Goal: Contribute content: Add original content to the website for others to see

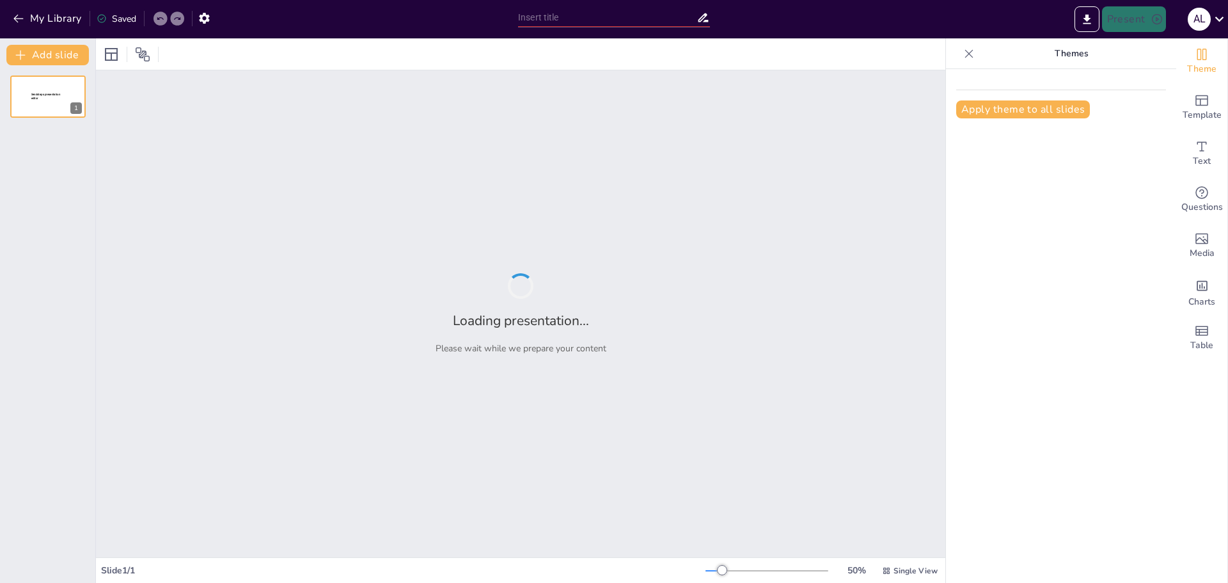
type input "Ajustes con sentido: Hacia una escuela más inclusiva"
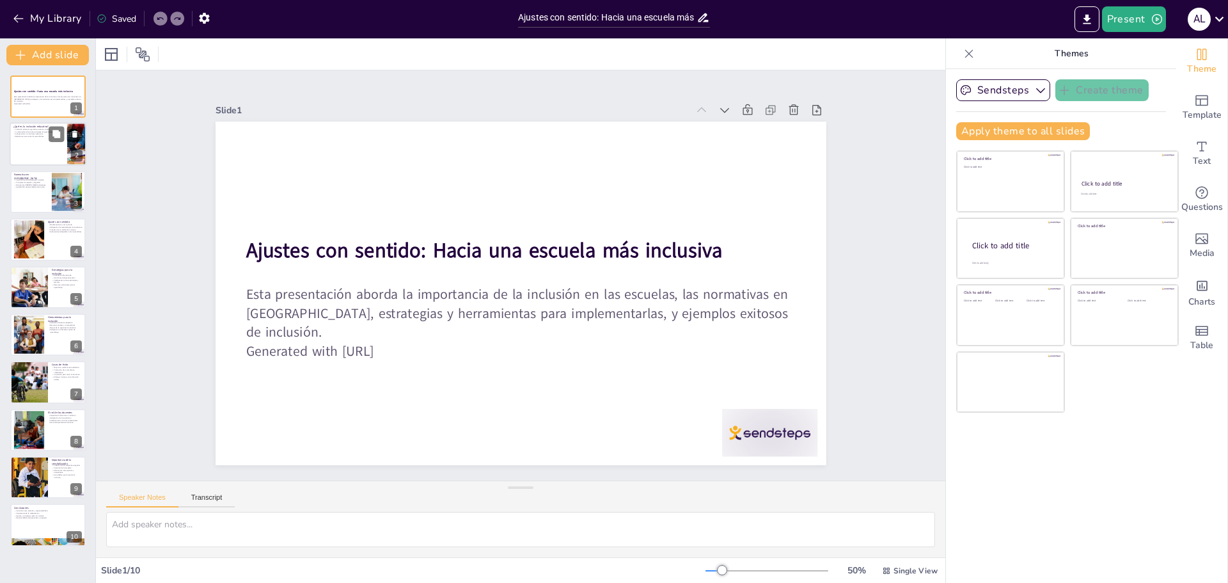
click at [37, 139] on div at bounding box center [48, 144] width 77 height 43
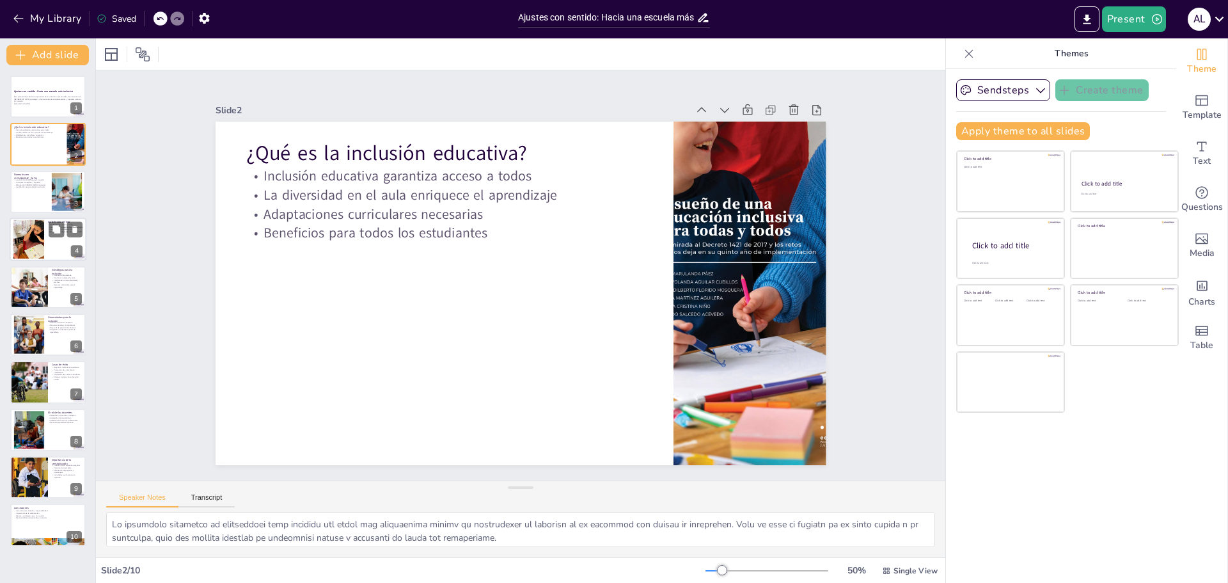
click at [29, 242] on div at bounding box center [29, 239] width 70 height 39
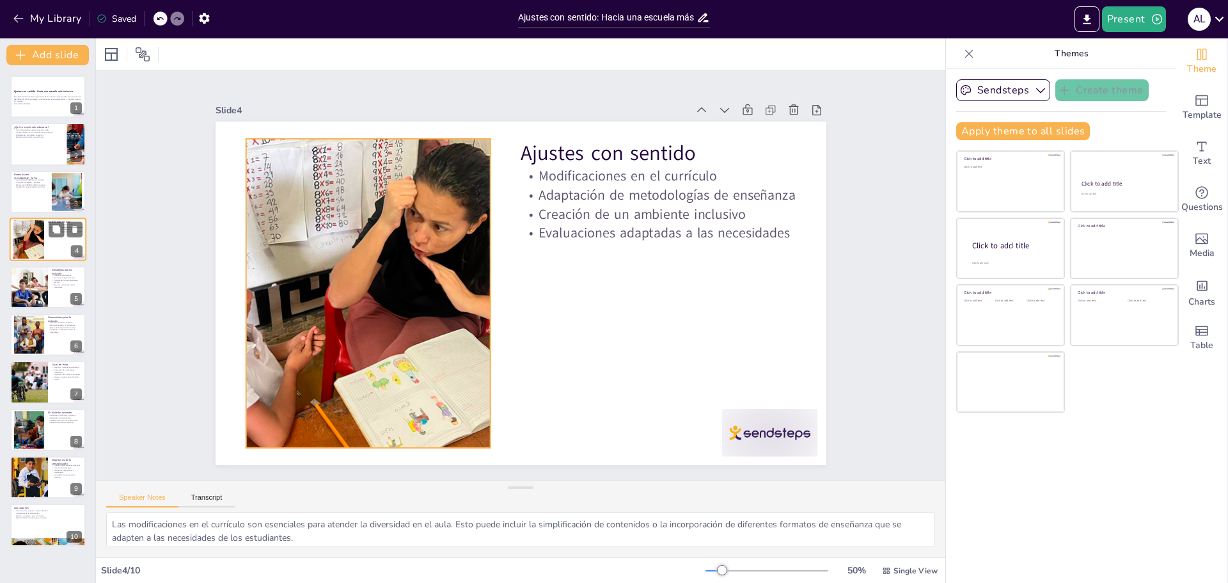
click at [36, 246] on div at bounding box center [29, 239] width 70 height 39
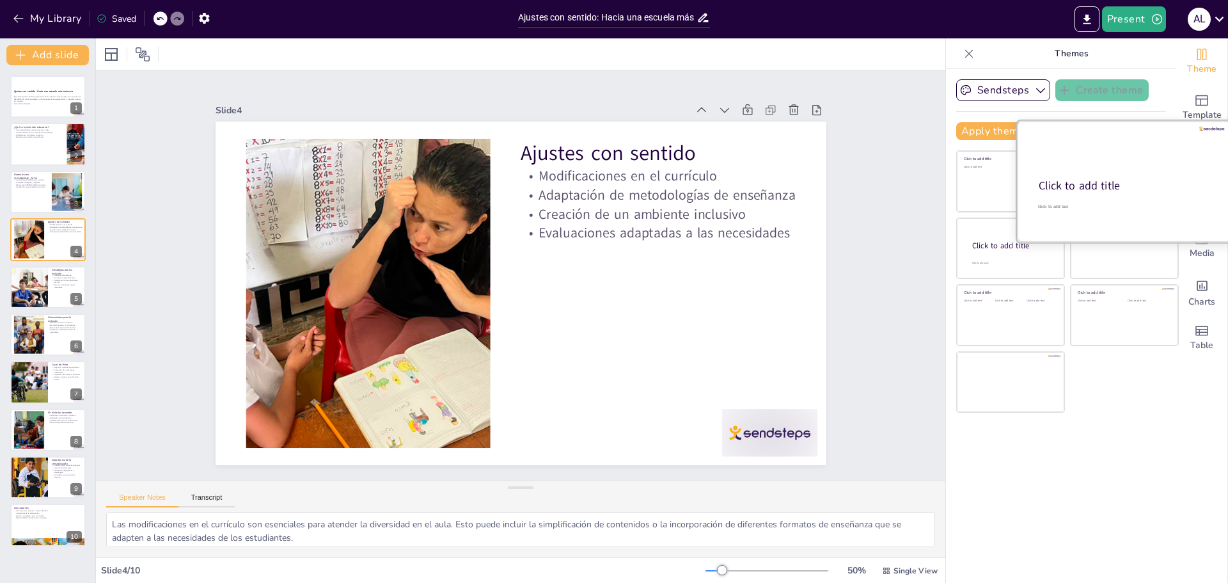
click at [1132, 192] on div "Click to add title" at bounding box center [1122, 185] width 169 height 15
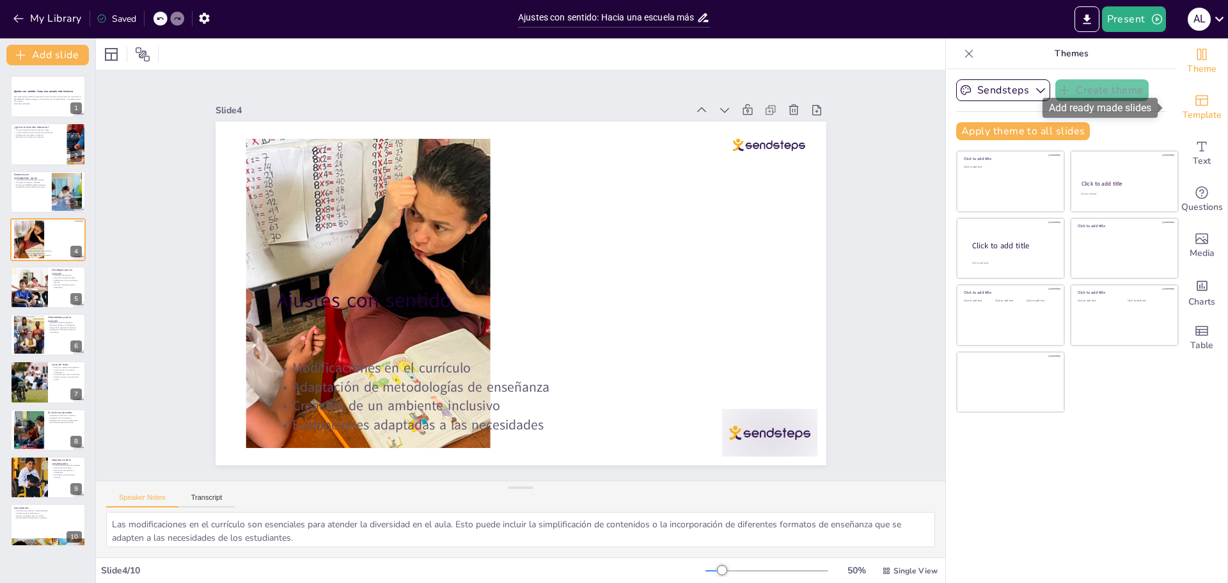
click at [1194, 104] on icon "Add ready made slides" at bounding box center [1201, 100] width 15 height 15
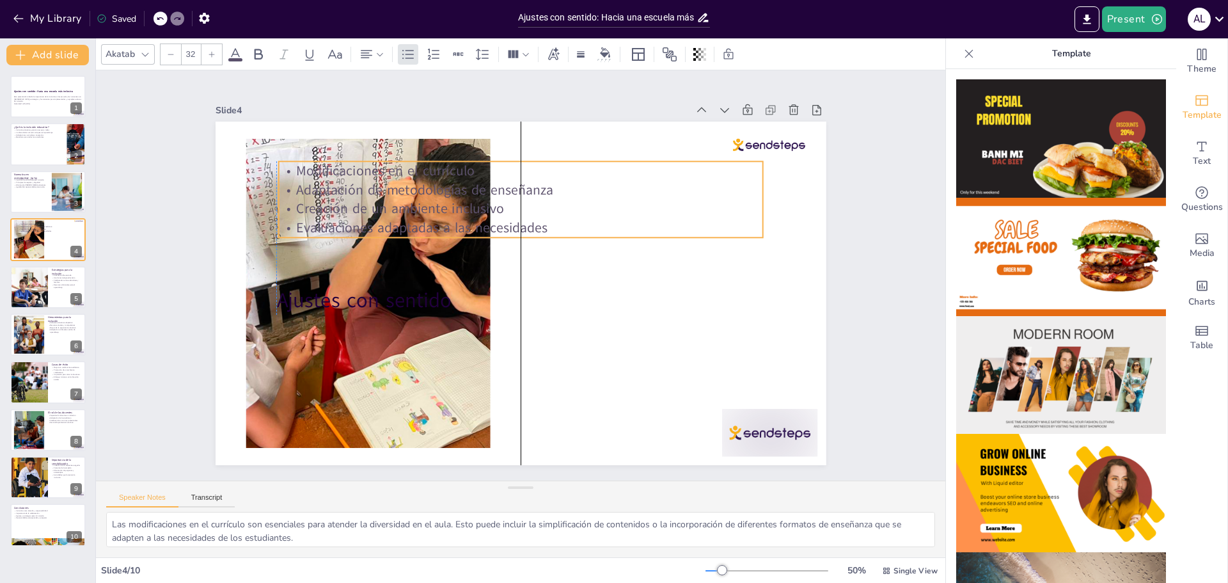
drag, startPoint x: 463, startPoint y: 365, endPoint x: 466, endPoint y: 168, distance: 197.0
click at [466, 168] on p "Modificaciones en el currículo" at bounding box center [598, 205] width 338 height 373
drag, startPoint x: 756, startPoint y: 193, endPoint x: 563, endPoint y: 172, distance: 194.3
click at [582, 201] on div at bounding box center [605, 236] width 47 height 71
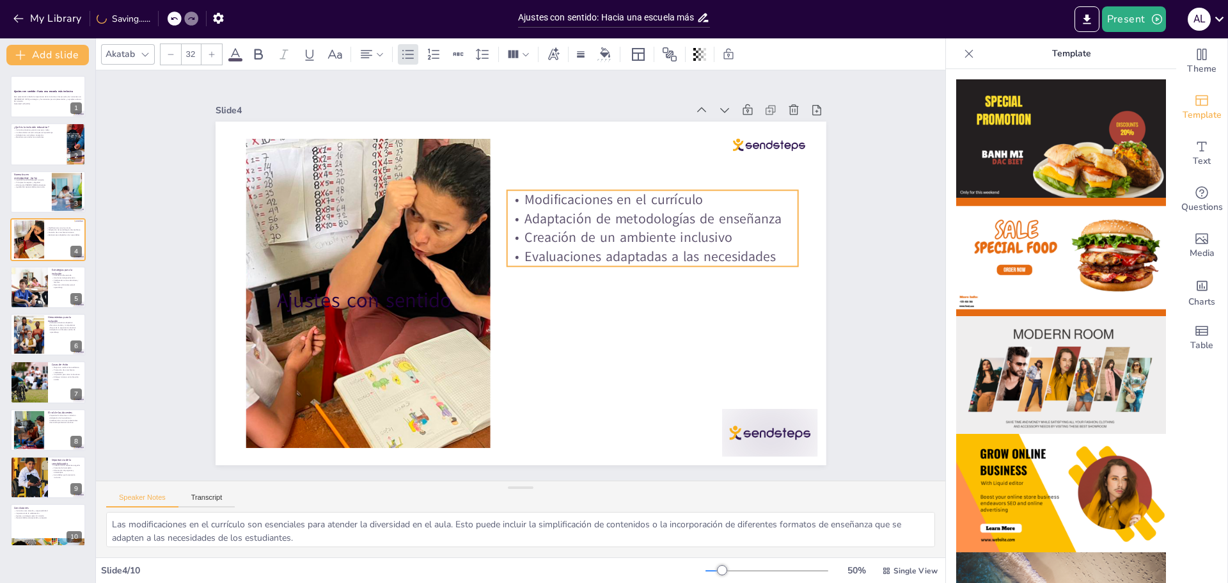
drag, startPoint x: 496, startPoint y: 163, endPoint x: 724, endPoint y: 192, distance: 230.1
click at [724, 192] on p "Modificaciones en el currículo" at bounding box center [669, 244] width 283 height 108
click at [27, 288] on div at bounding box center [28, 286] width 75 height 43
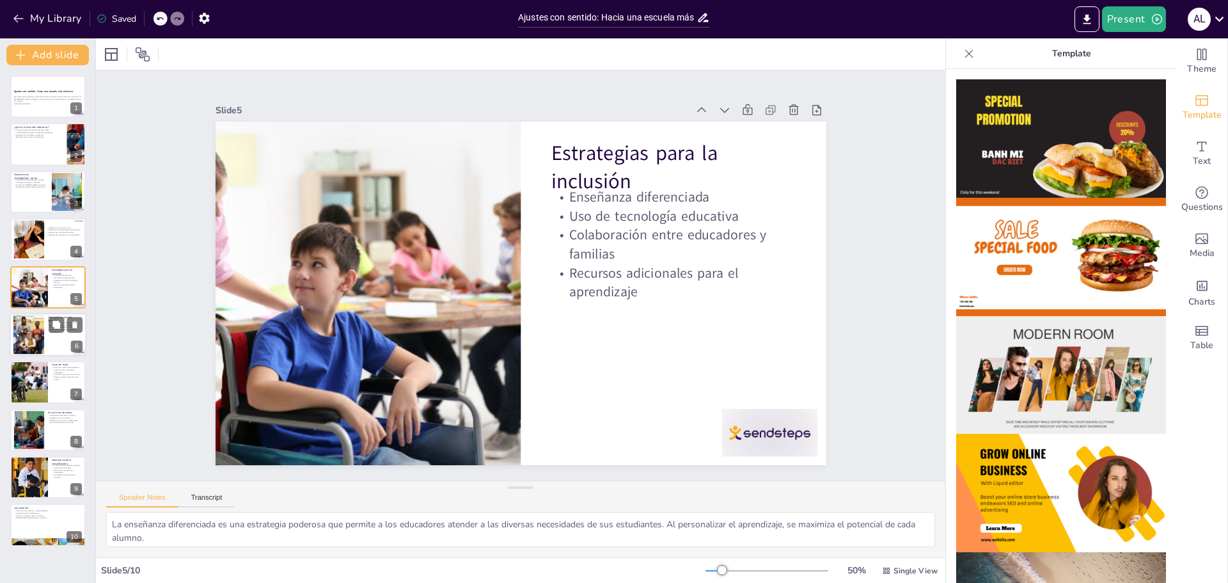
click at [29, 327] on div at bounding box center [28, 334] width 61 height 39
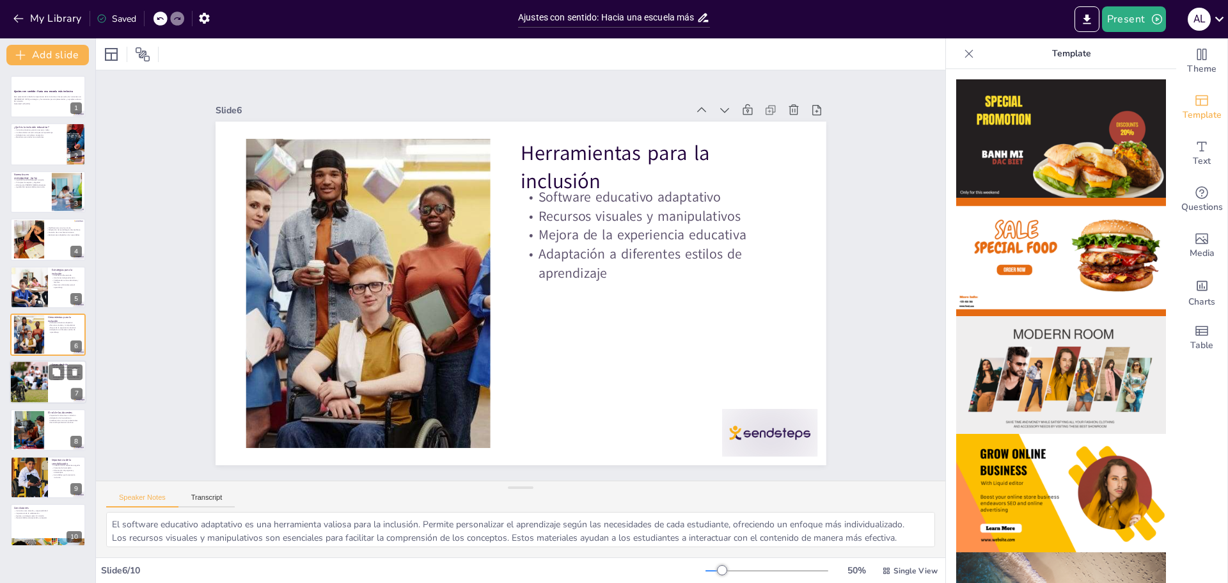
click at [28, 384] on div at bounding box center [28, 382] width 69 height 43
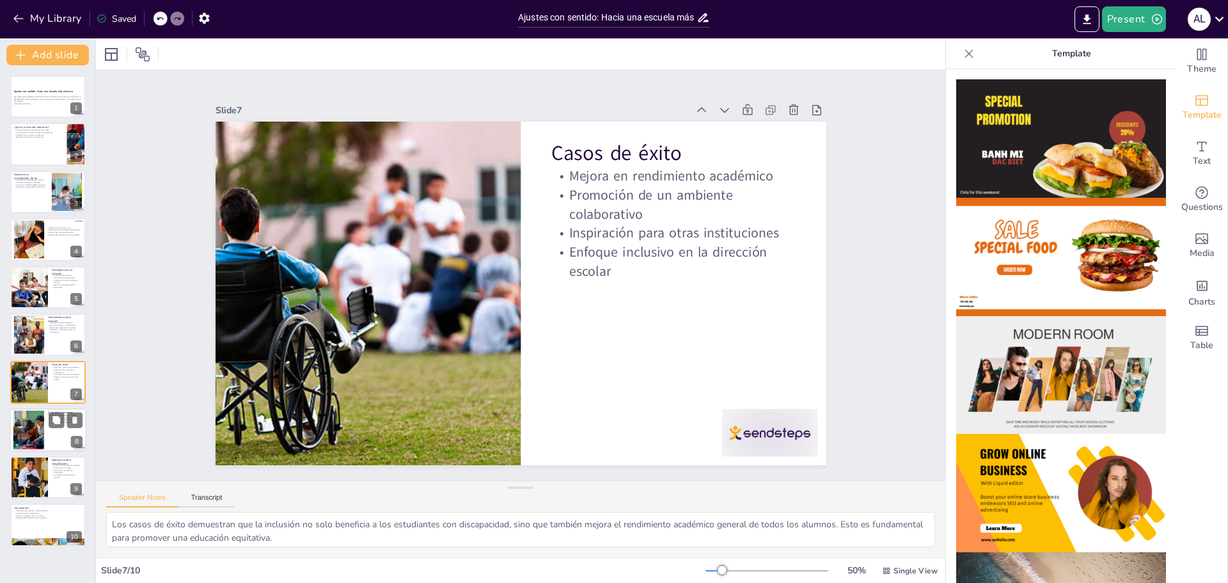
click at [32, 434] on div at bounding box center [28, 429] width 58 height 39
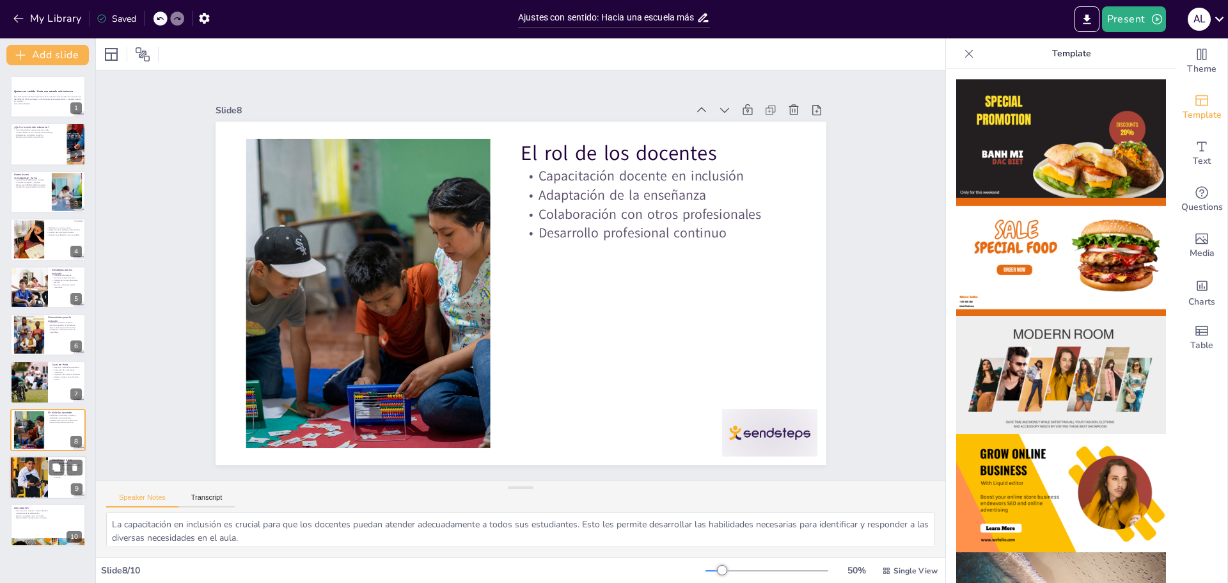
click at [29, 478] on div at bounding box center [28, 476] width 77 height 43
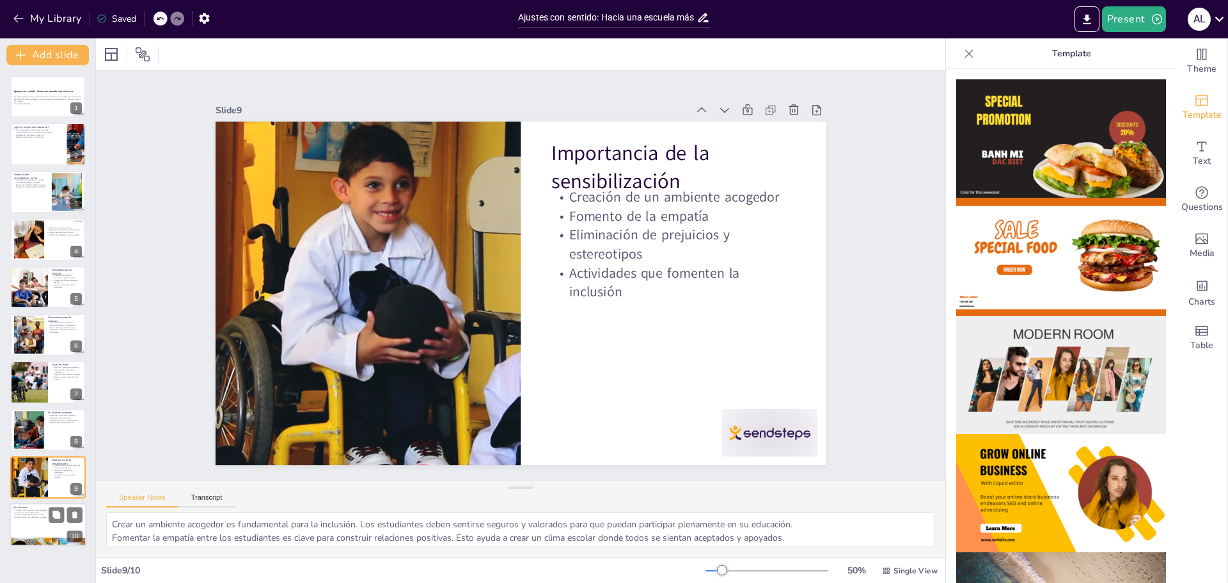
click at [43, 519] on div at bounding box center [48, 524] width 77 height 43
type textarea "La inclusión es un derecho fundamental que debe ser garantizado para todos los …"
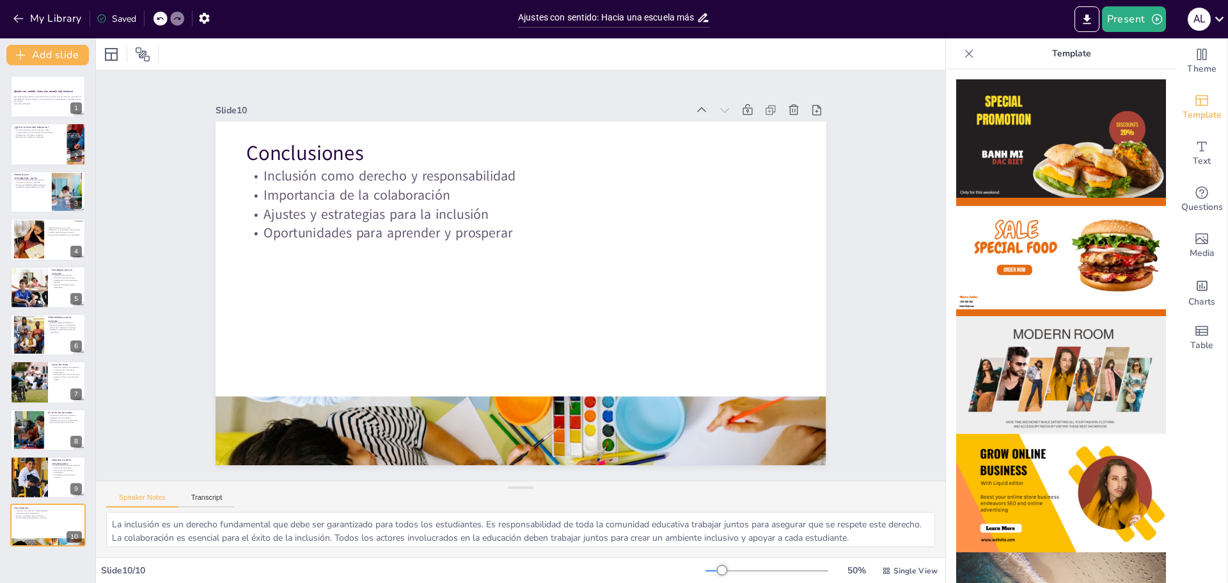
click at [962, 53] on icon at bounding box center [968, 53] width 13 height 13
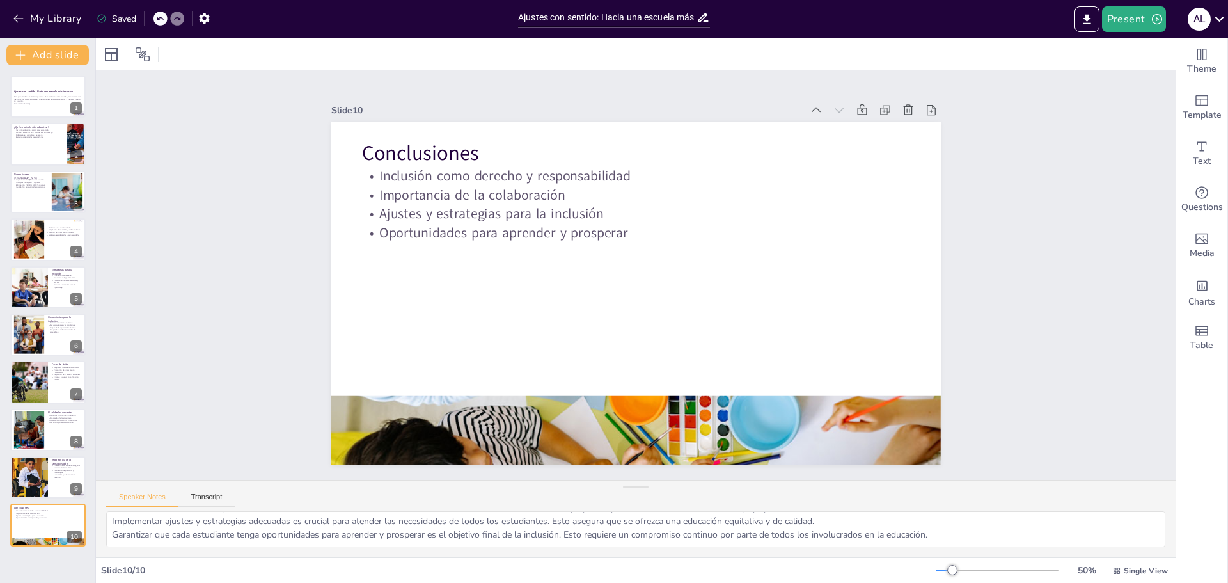
scroll to position [29, 0]
drag, startPoint x: 636, startPoint y: 490, endPoint x: 667, endPoint y: 489, distance: 31.3
click at [667, 489] on div "Speaker Notes Transcript La inclusión es un derecho fundamental que debe ser ga…" at bounding box center [635, 518] width 1079 height 77
click at [1131, 15] on button "Present" at bounding box center [1134, 19] width 64 height 26
click at [1154, 47] on li "Preview presentation" at bounding box center [1153, 47] width 100 height 20
